Goal: Information Seeking & Learning: Learn about a topic

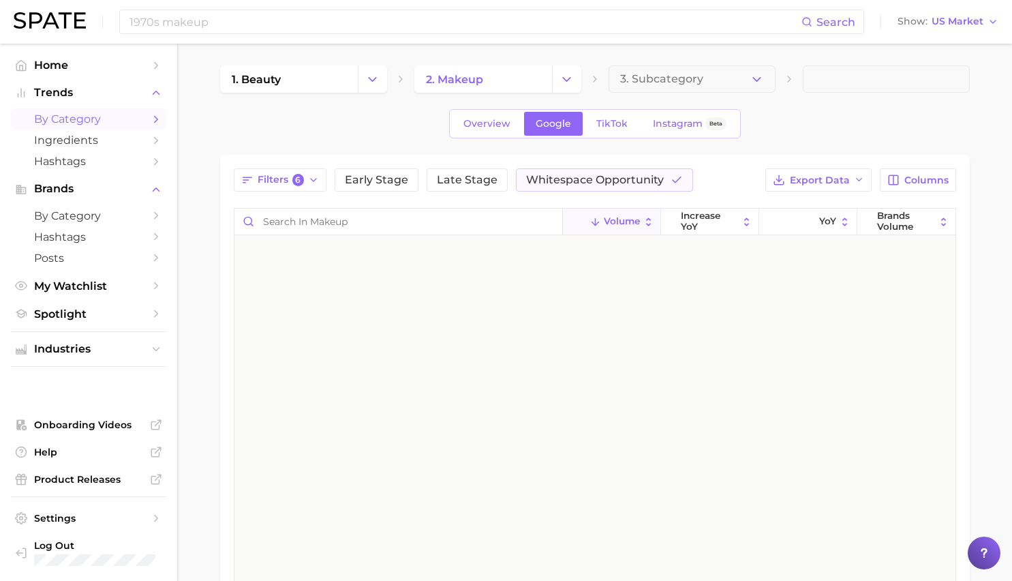
scroll to position [4276, 0]
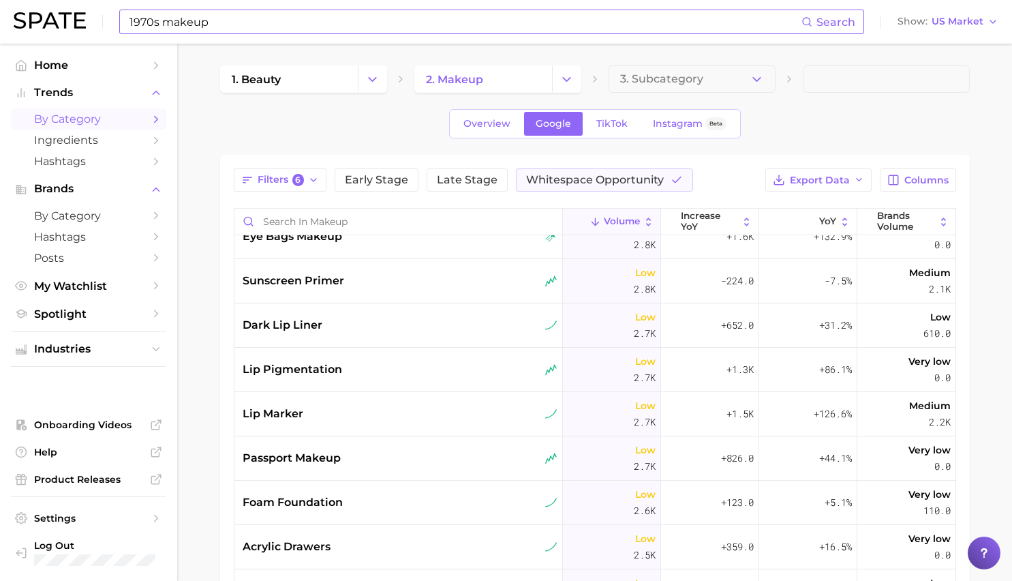
click at [367, 27] on input "1970s makeup" at bounding box center [465, 21] width 674 height 23
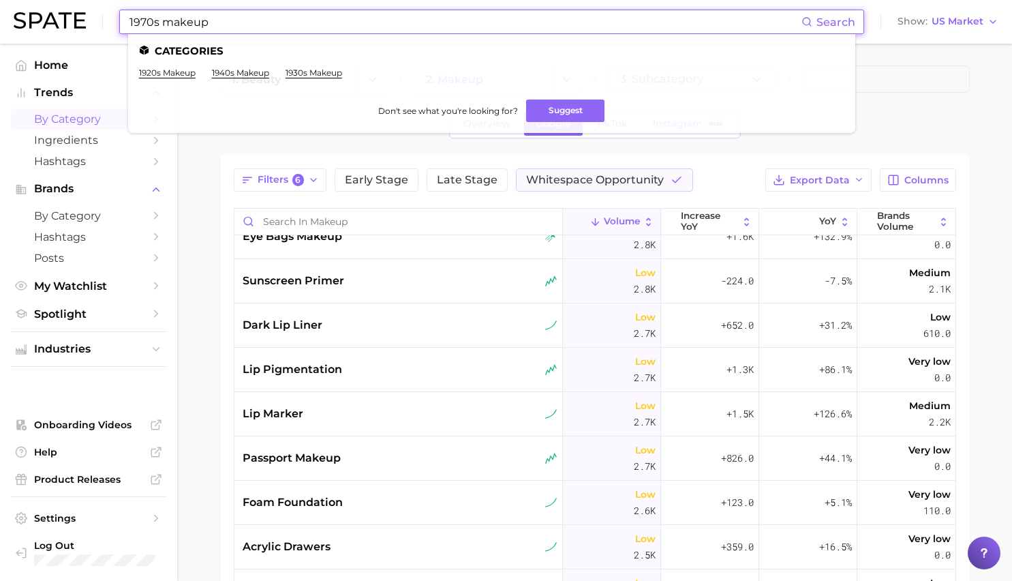
drag, startPoint x: 367, startPoint y: 27, endPoint x: 123, endPoint y: 19, distance: 243.5
click at [123, 19] on div "1970s makeup Search Categories 1920s makeup 1940s makeup 1930s makeup Don't see…" at bounding box center [491, 22] width 745 height 25
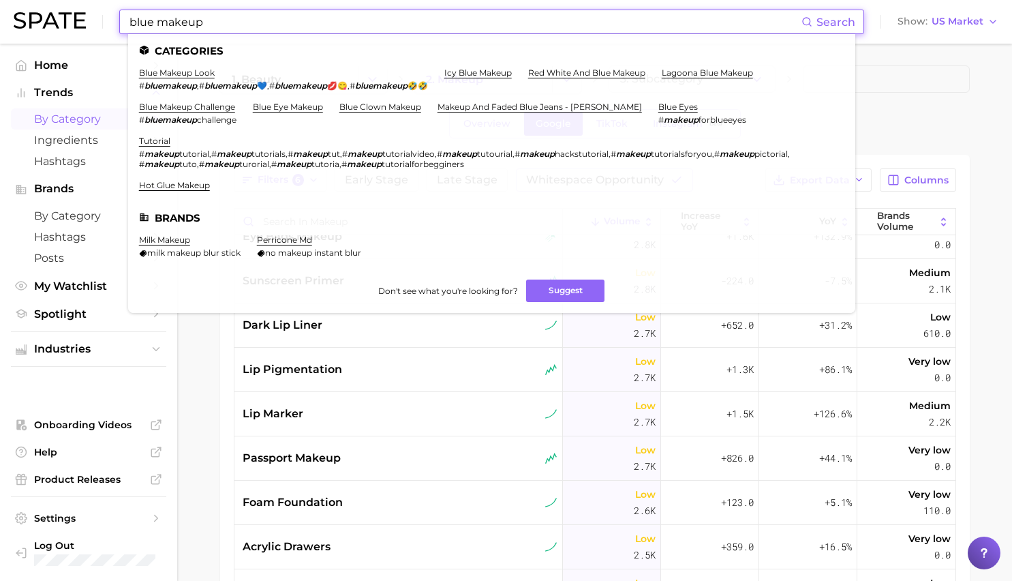
type input "blue makeup"
click at [192, 73] on link "blue makeup look" at bounding box center [177, 72] width 76 height 10
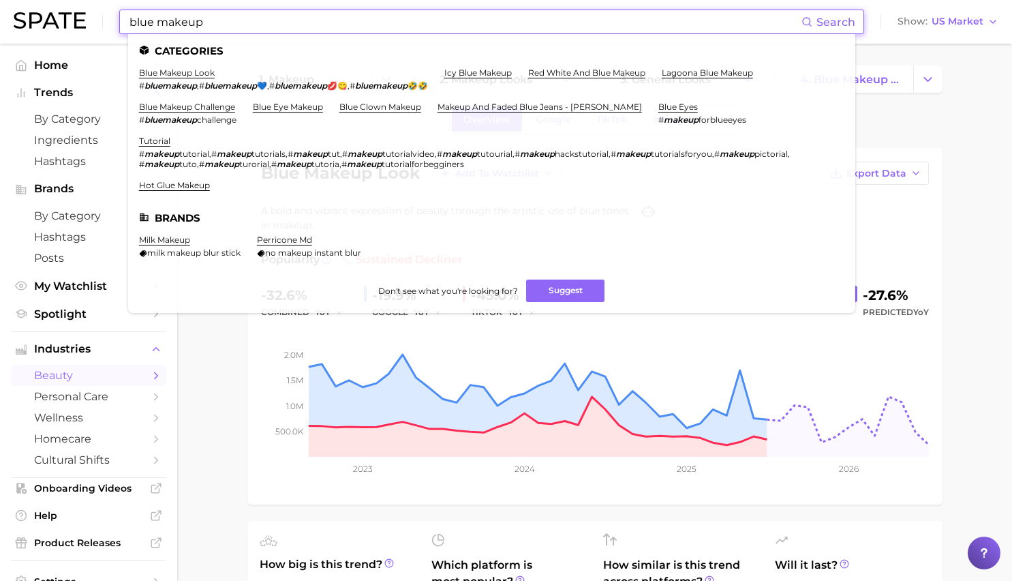
click at [376, 29] on input "blue makeup" at bounding box center [465, 21] width 674 height 23
drag, startPoint x: 376, startPoint y: 29, endPoint x: -52, endPoint y: 18, distance: 429.0
click at [0, 18] on html "blue makeup Search Categories blue makeup look # bluemakeup , # bluemakeup 💙 , …" at bounding box center [506, 290] width 1012 height 581
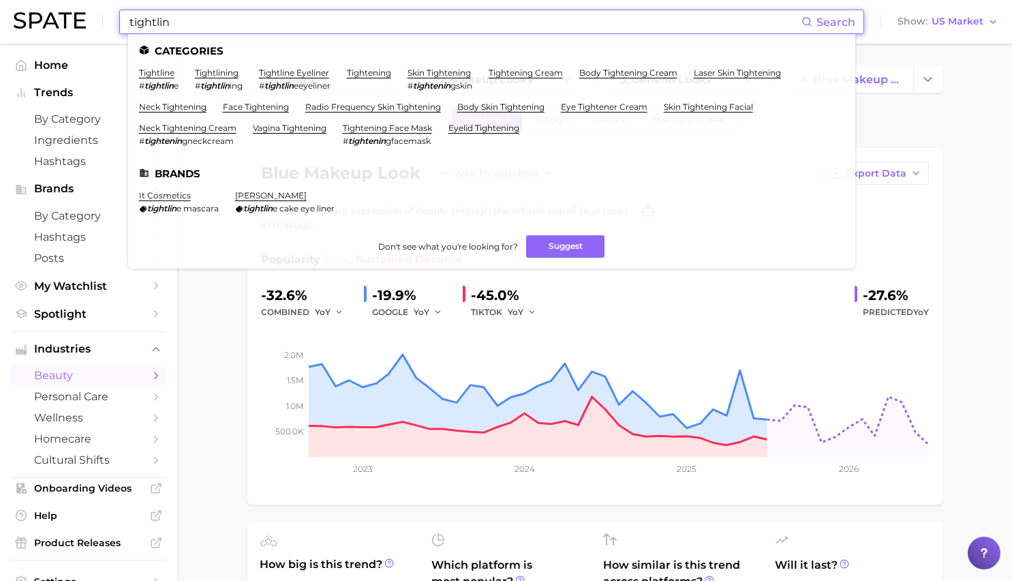
type input "tightlin"
click at [153, 78] on li "tightline # tightlin e" at bounding box center [159, 78] width 40 height 23
click at [153, 76] on link "tightline" at bounding box center [156, 72] width 35 height 10
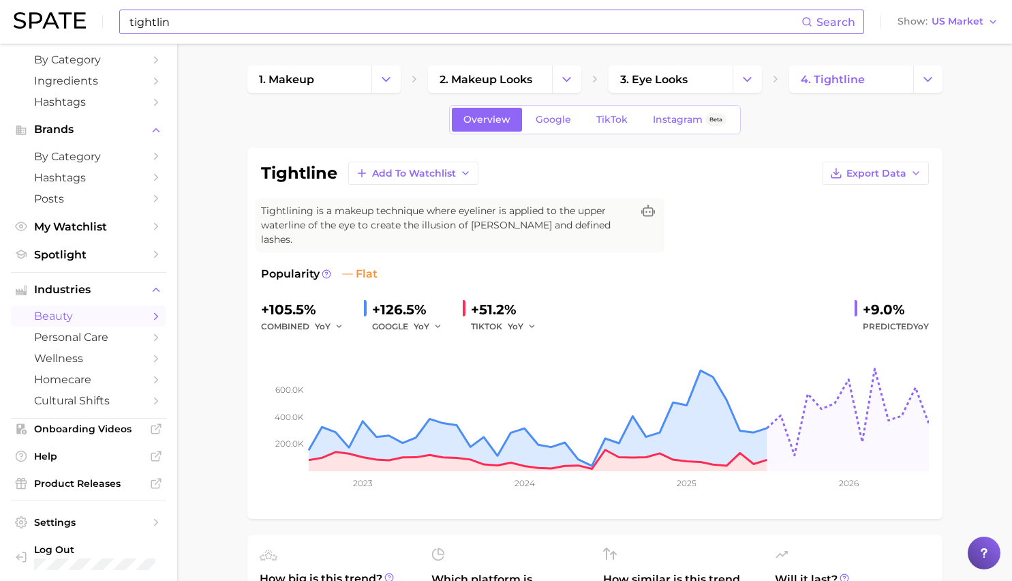
click at [213, 31] on input "tightlin" at bounding box center [465, 21] width 674 height 23
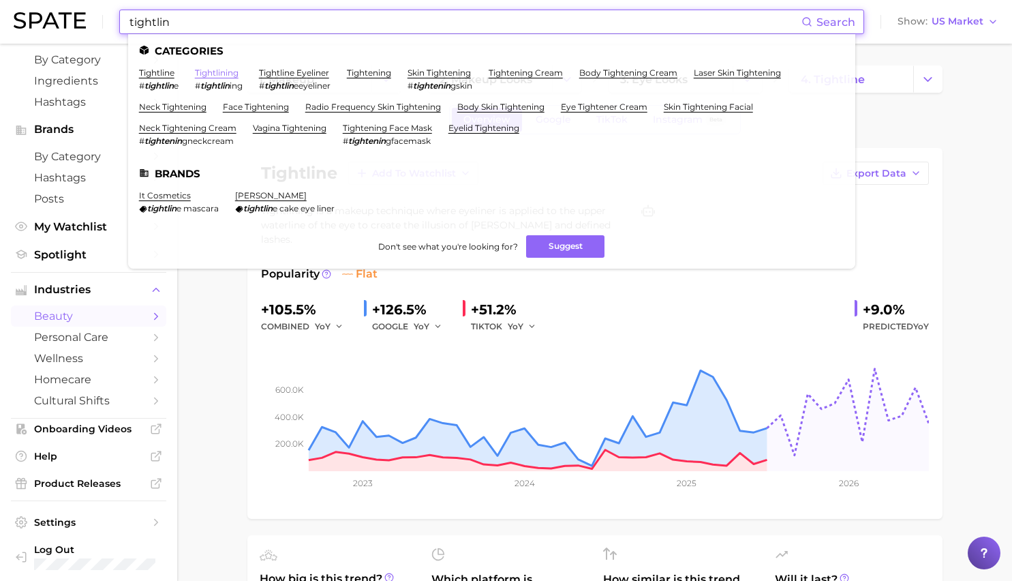
click at [222, 75] on link "tightlining" at bounding box center [217, 72] width 44 height 10
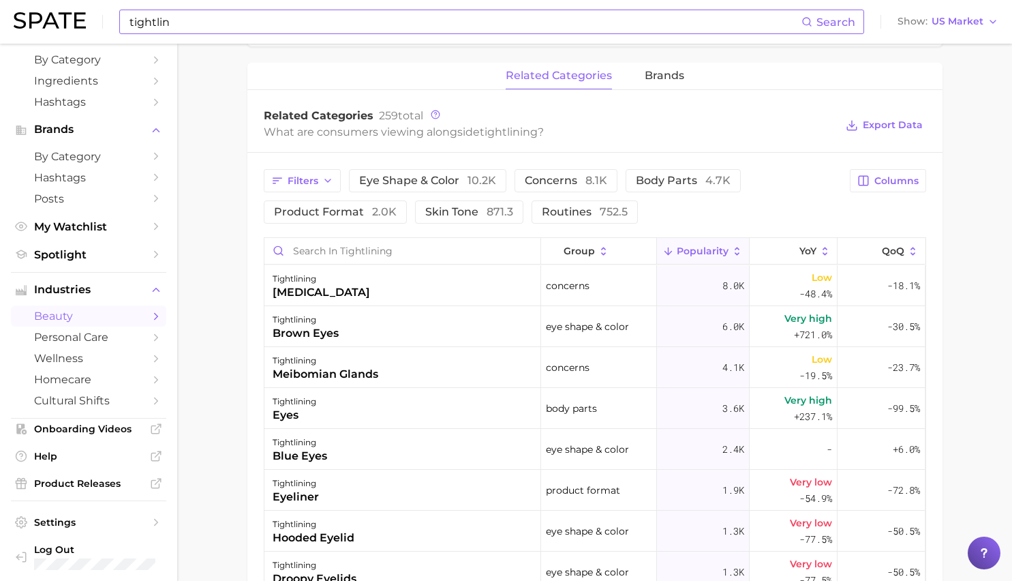
scroll to position [616, 0]
